Goal: Find specific page/section: Find specific page/section

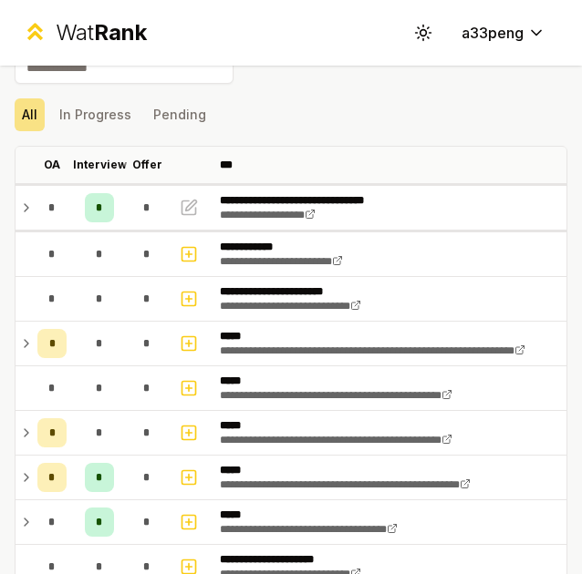
scroll to position [40, 0]
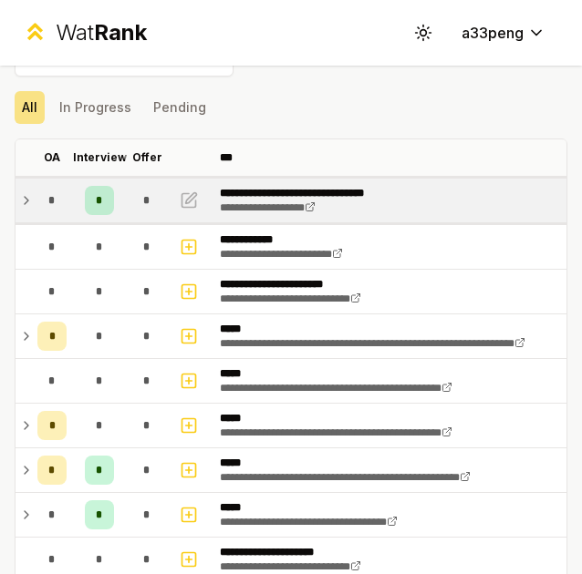
click at [36, 198] on td "*" at bounding box center [52, 201] width 44 height 44
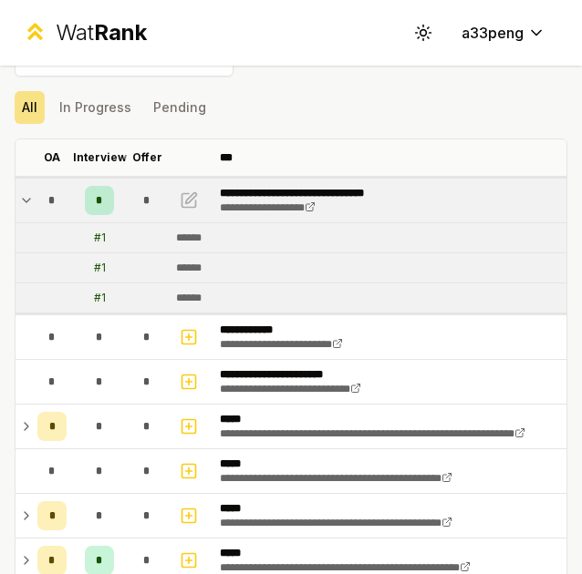
click at [36, 198] on td "*" at bounding box center [52, 201] width 44 height 44
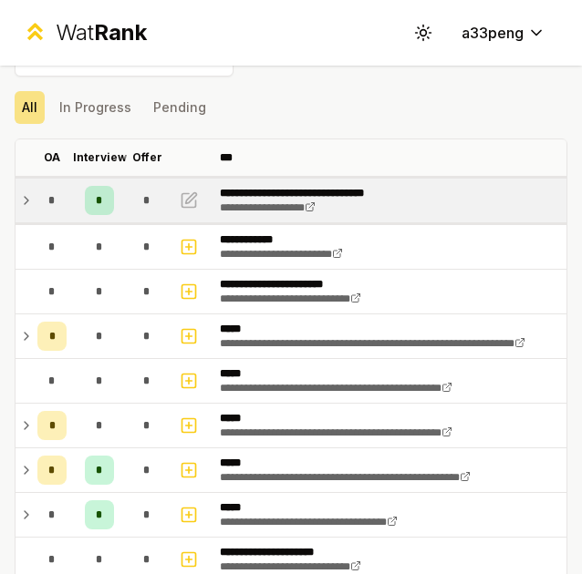
click at [36, 198] on td "*" at bounding box center [52, 201] width 44 height 44
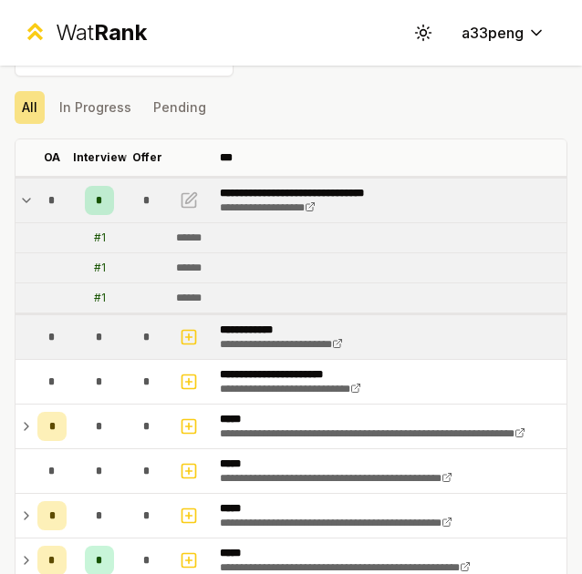
scroll to position [244, 0]
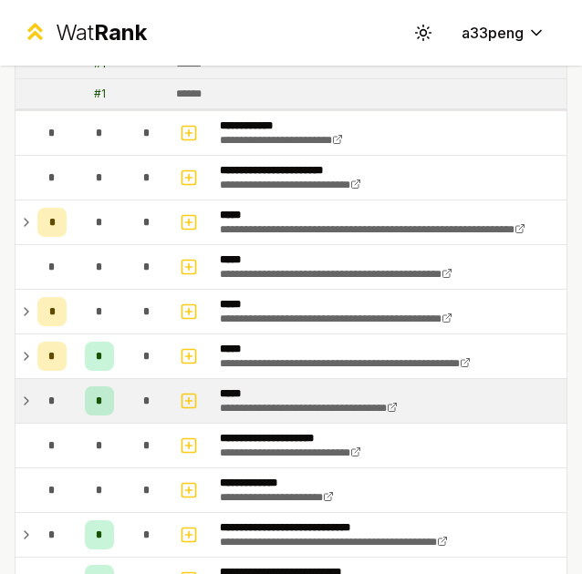
click at [33, 418] on td "*" at bounding box center [52, 401] width 44 height 44
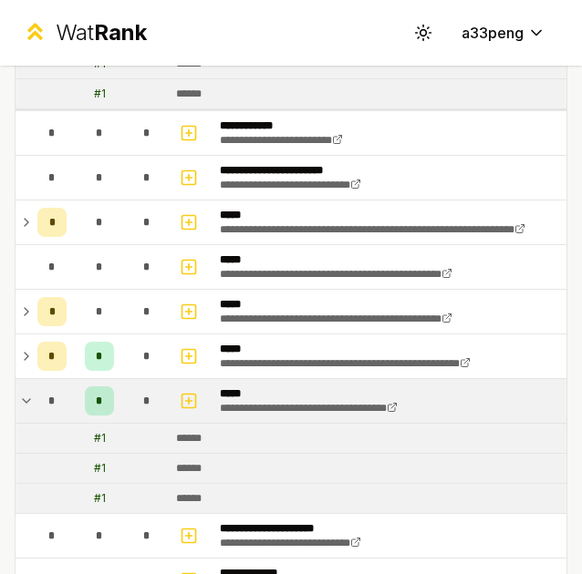
scroll to position [358, 0]
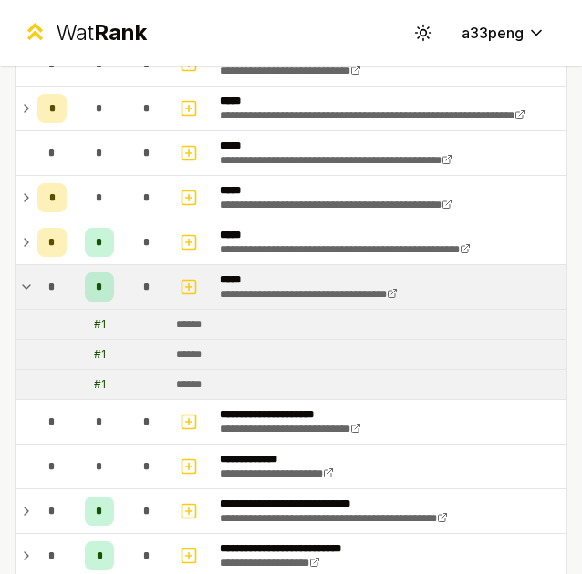
click at [33, 292] on td "*" at bounding box center [52, 287] width 44 height 44
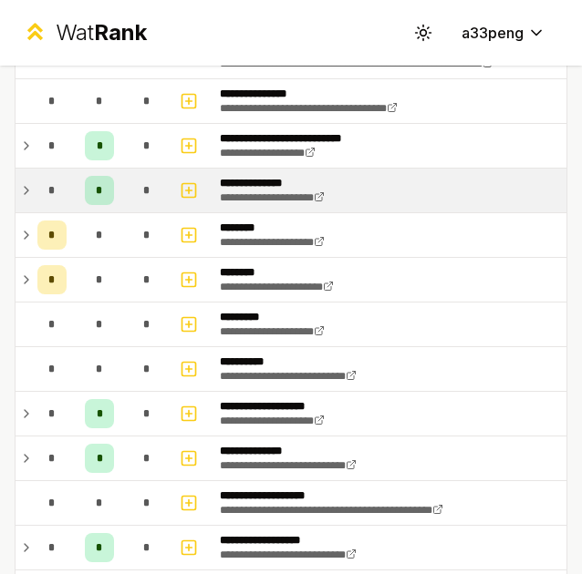
scroll to position [1082, 0]
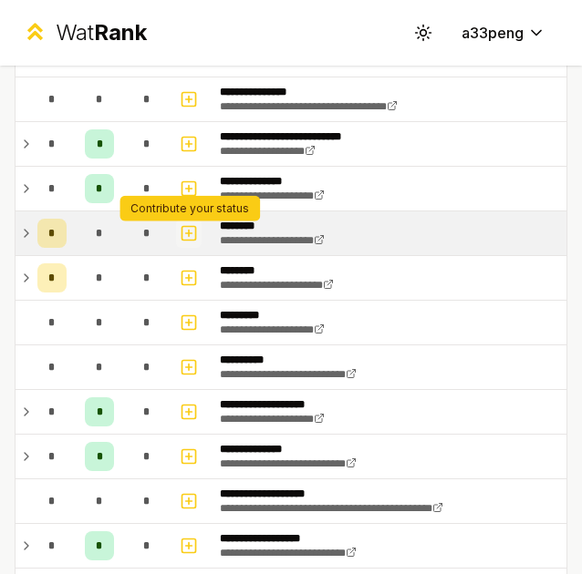
click at [187, 242] on icon "button" at bounding box center [189, 233] width 18 height 22
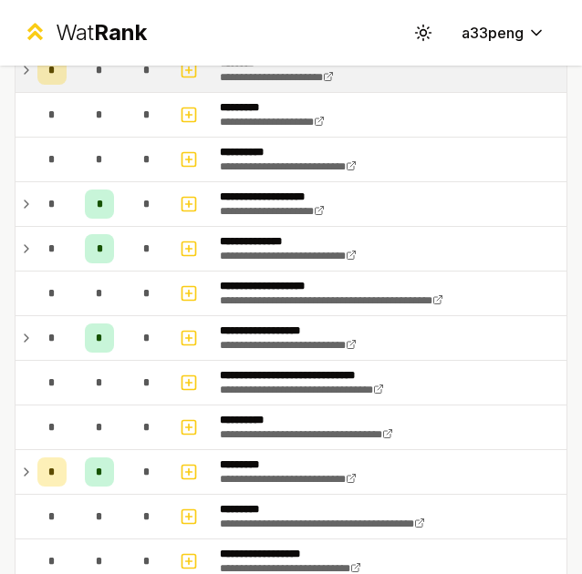
scroll to position [1504, 0]
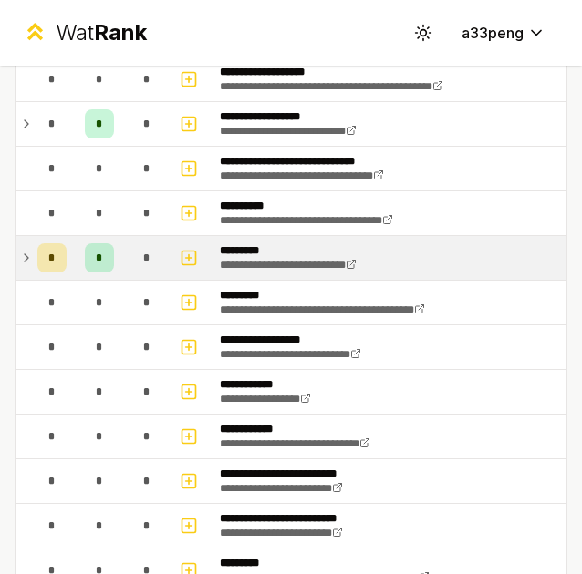
click at [27, 256] on icon at bounding box center [26, 258] width 15 height 22
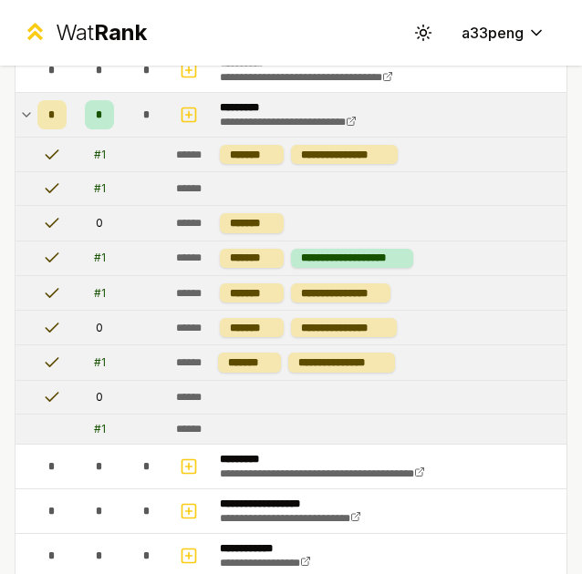
scroll to position [1606, 0]
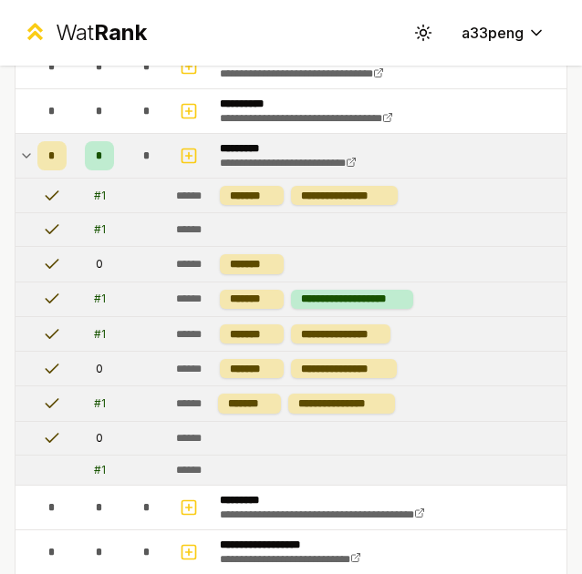
click at [26, 154] on icon at bounding box center [26, 156] width 15 height 22
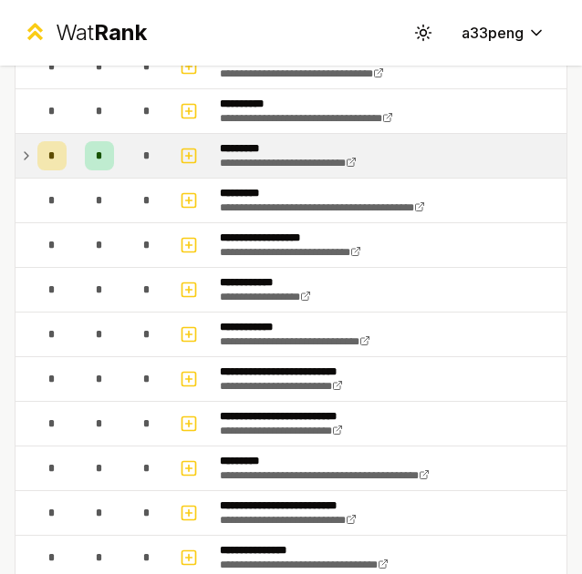
click at [26, 154] on icon at bounding box center [26, 156] width 15 height 22
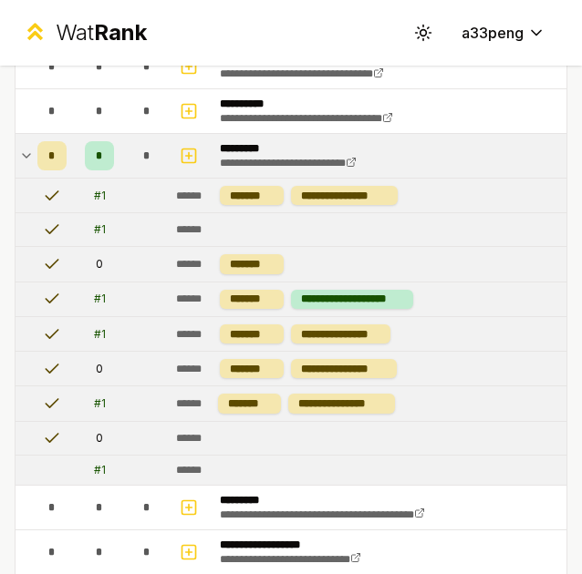
click at [26, 154] on icon at bounding box center [26, 156] width 15 height 22
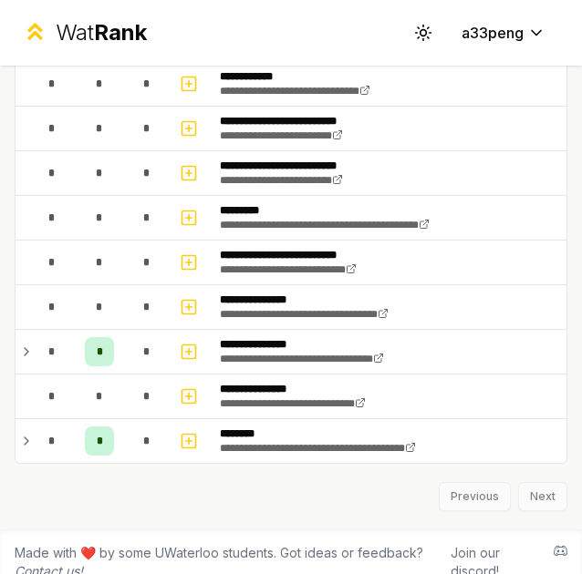
scroll to position [1877, 0]
